Goal: Information Seeking & Learning: Learn about a topic

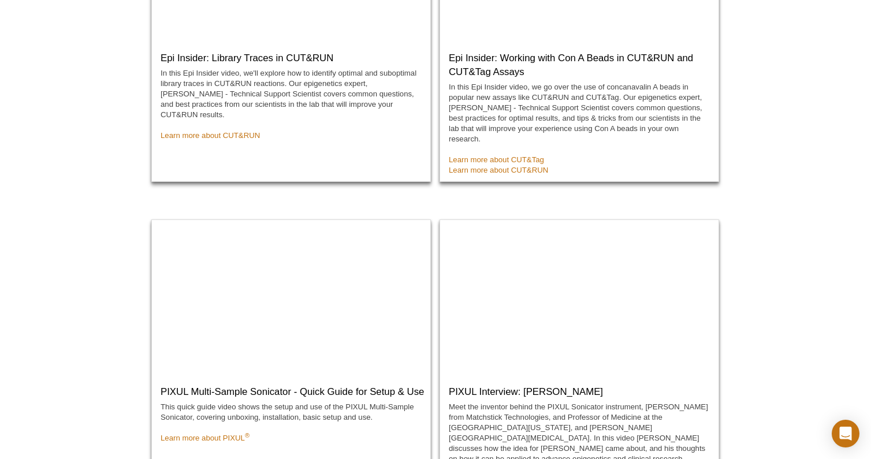
scroll to position [453, 0]
click at [200, 130] on link "Learn more about CUT&RUN" at bounding box center [210, 134] width 99 height 9
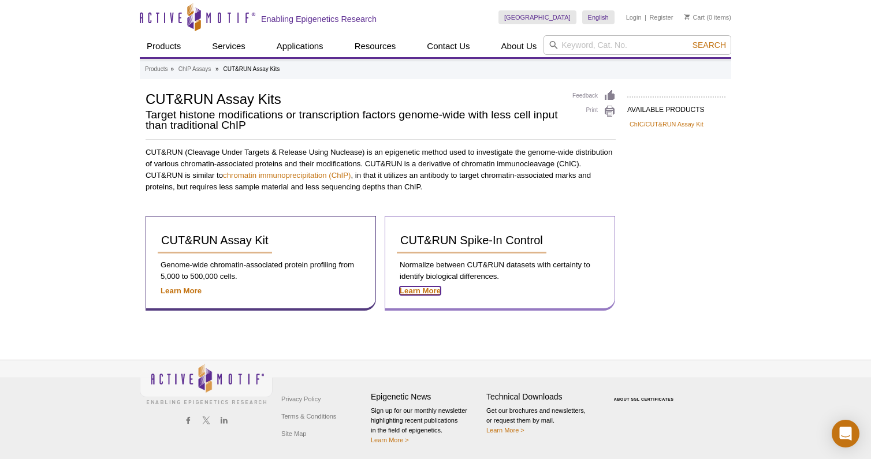
click at [414, 288] on strong "Learn More" at bounding box center [420, 290] width 41 height 9
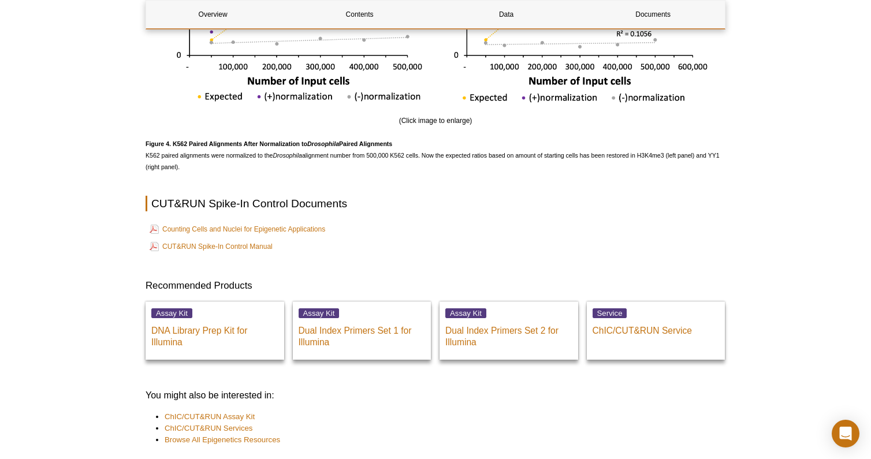
scroll to position [2233, 0]
